Goal: Transaction & Acquisition: Purchase product/service

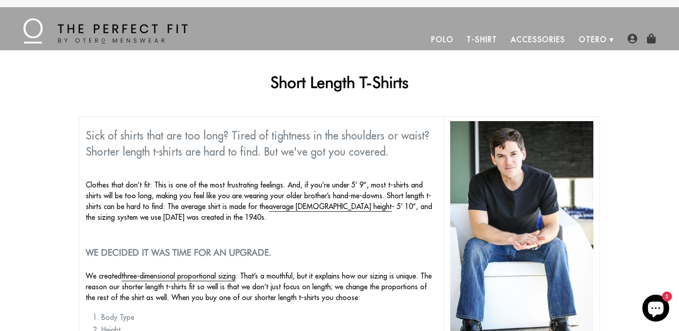
click at [488, 39] on link "T-Shirt" at bounding box center [482, 40] width 44 height 22
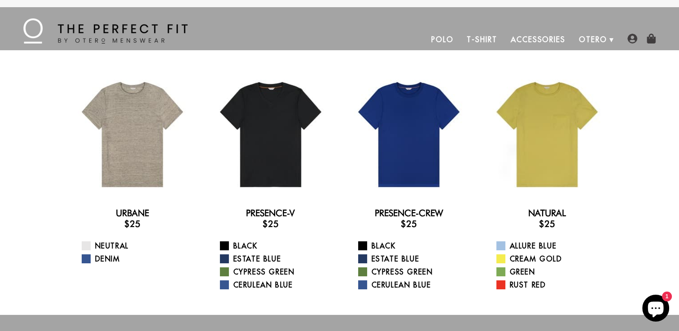
click at [482, 37] on link "T-Shirt" at bounding box center [482, 40] width 44 height 22
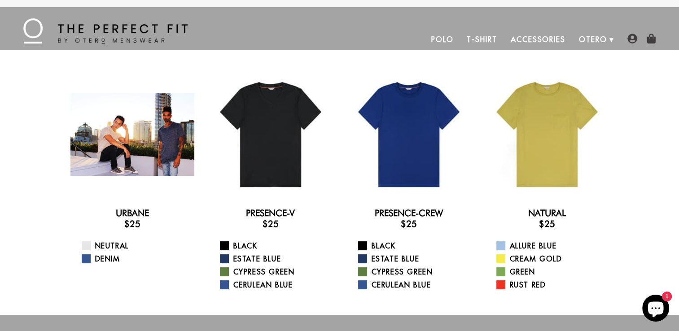
click at [147, 124] on div at bounding box center [132, 135] width 124 height 124
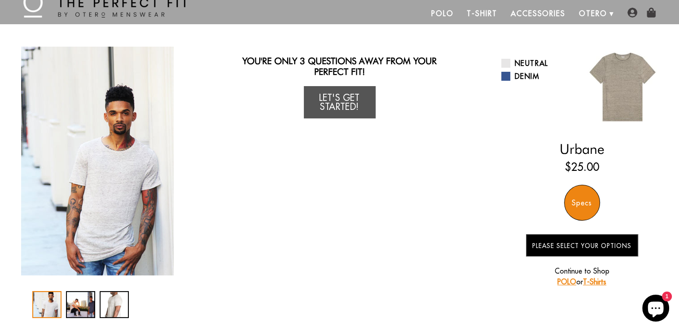
scroll to position [22, 0]
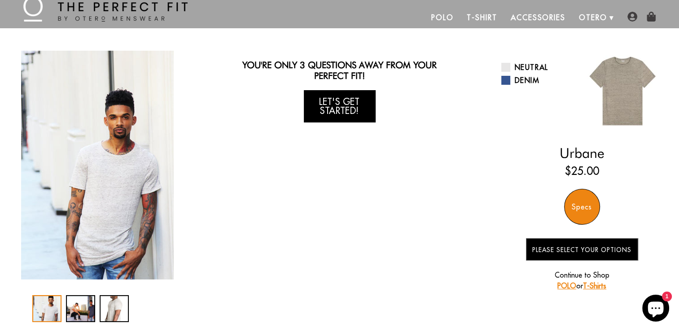
click at [350, 101] on link "Let's Get Started!" at bounding box center [340, 106] width 72 height 32
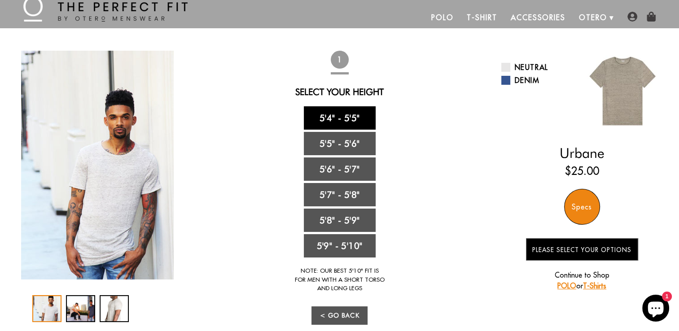
click at [339, 114] on link "5'4" - 5'5"" at bounding box center [340, 117] width 72 height 23
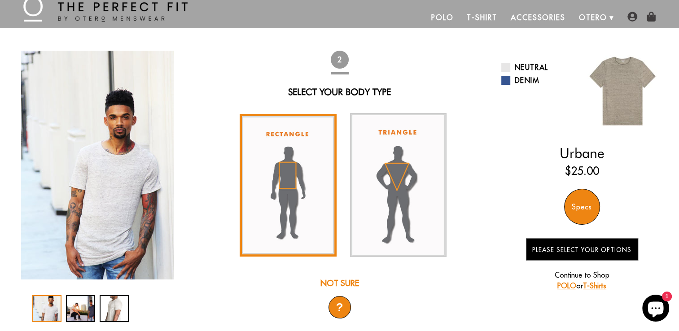
click at [294, 180] on img at bounding box center [288, 185] width 97 height 143
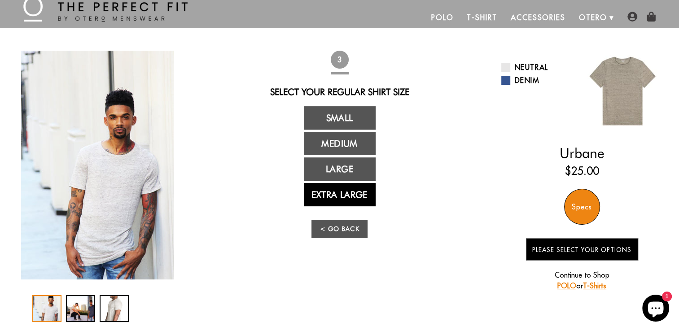
click at [338, 193] on link "Extra Large" at bounding box center [340, 194] width 72 height 23
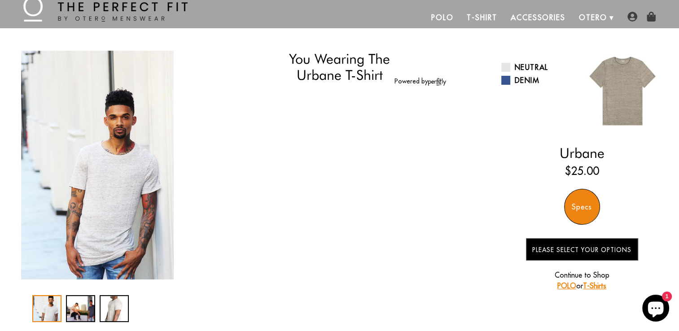
select select "XL"
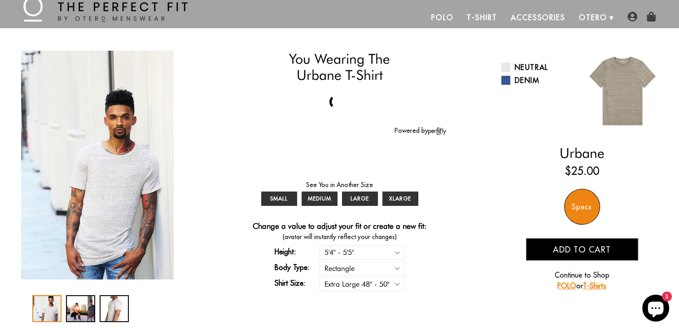
click at [583, 204] on div "Specs" at bounding box center [582, 207] width 36 height 36
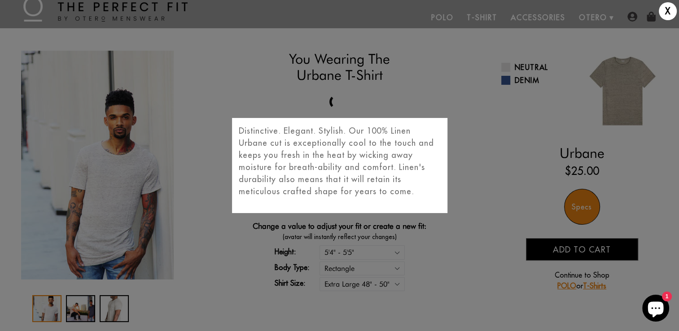
click at [542, 193] on div "X Distinctive. Elegant. Stylish. Our 100% Linen Urbane cut is exceptionally coo…" at bounding box center [339, 165] width 679 height 331
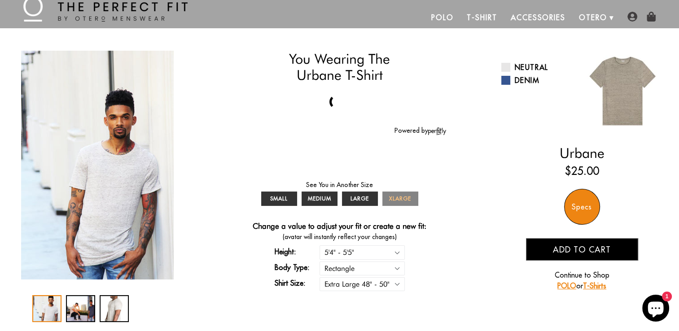
click at [400, 199] on span "XLARGE" at bounding box center [400, 198] width 22 height 7
click at [356, 198] on span "LARGE" at bounding box center [359, 198] width 18 height 7
click at [402, 195] on link "XLARGE" at bounding box center [400, 199] width 36 height 14
